Goal: Find specific page/section: Find specific page/section

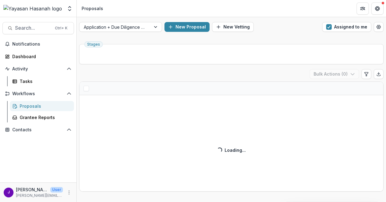
drag, startPoint x: 338, startPoint y: 25, endPoint x: 223, endPoint y: 79, distance: 127.1
click at [338, 25] on button "Assigned to me" at bounding box center [346, 27] width 49 height 10
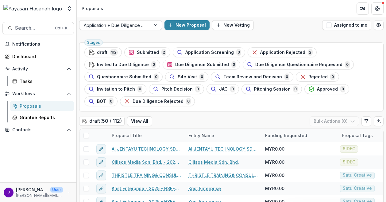
scroll to position [10, 0]
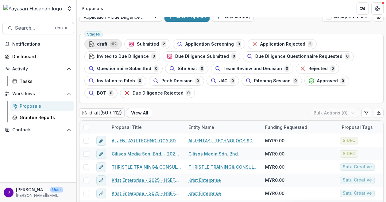
click at [108, 44] on div "draft 112" at bounding box center [102, 44] width 29 height 7
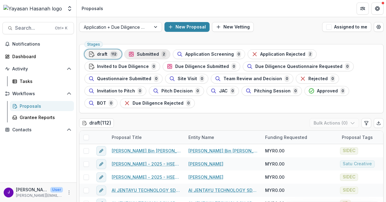
click at [160, 59] on button "Submitted 2" at bounding box center [147, 54] width 46 height 10
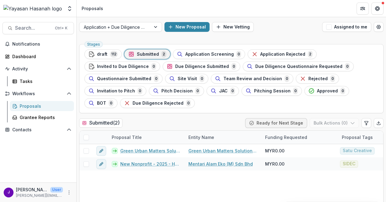
click at [148, 124] on div "Submitted ( 2 ) Ready for Next Stage Bulk Actions ( 0 )" at bounding box center [231, 124] width 304 height 12
click at [118, 26] on div at bounding box center [115, 27] width 63 height 8
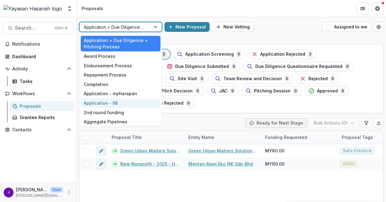
click at [111, 103] on div "Application - IIB" at bounding box center [121, 103] width 80 height 10
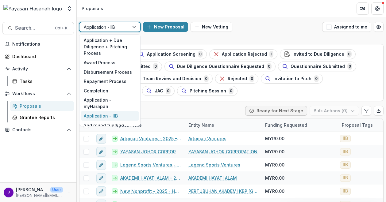
click at [121, 25] on div at bounding box center [104, 27] width 41 height 8
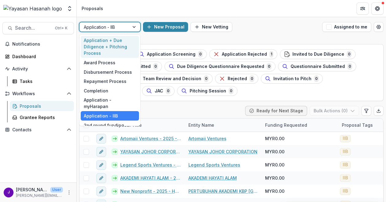
click at [118, 51] on div "Application + Due Diligence + Pitching Process" at bounding box center [110, 47] width 58 height 22
